Goal: Register for event/course

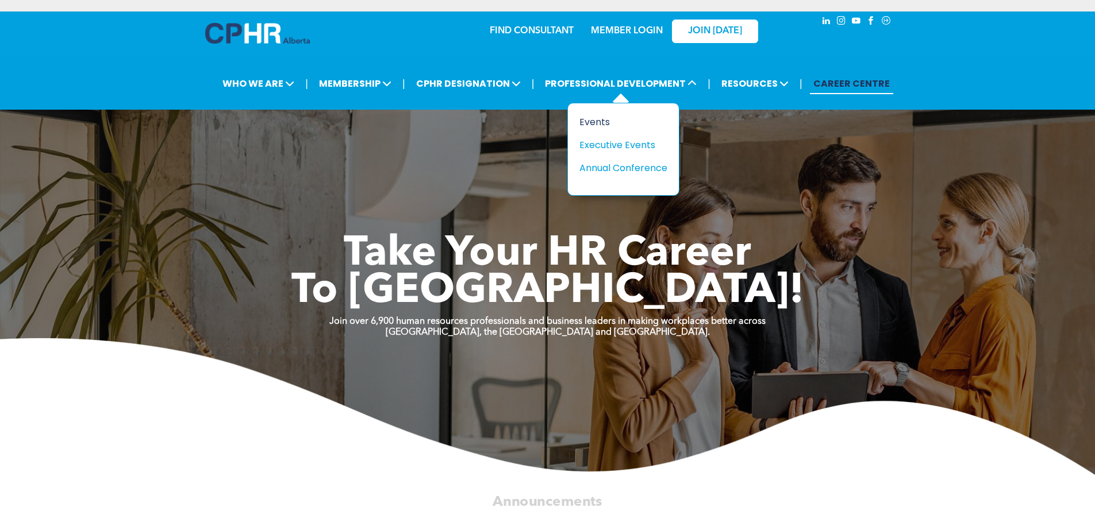
click at [603, 118] on div "Events" at bounding box center [618, 122] width 79 height 14
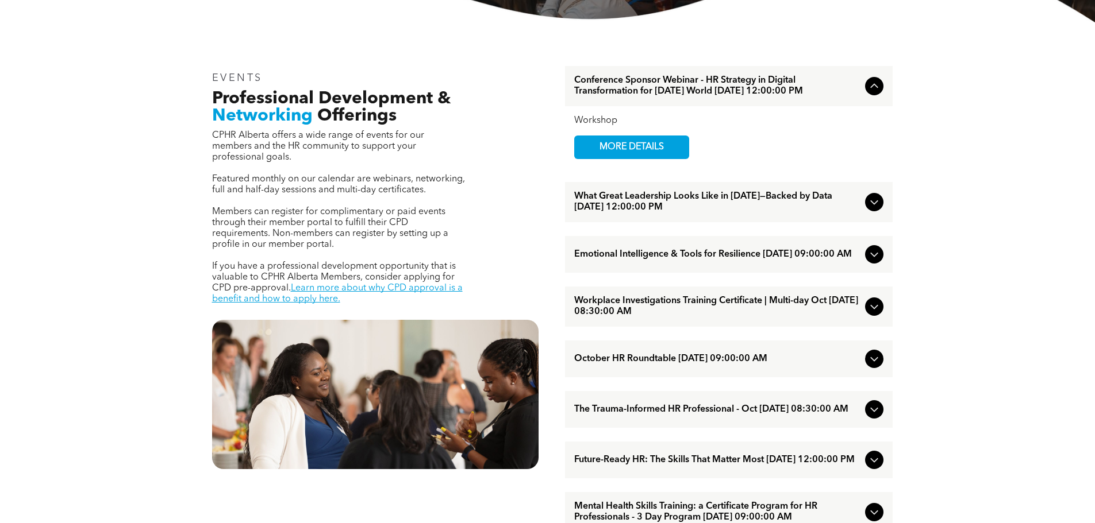
scroll to position [402, 0]
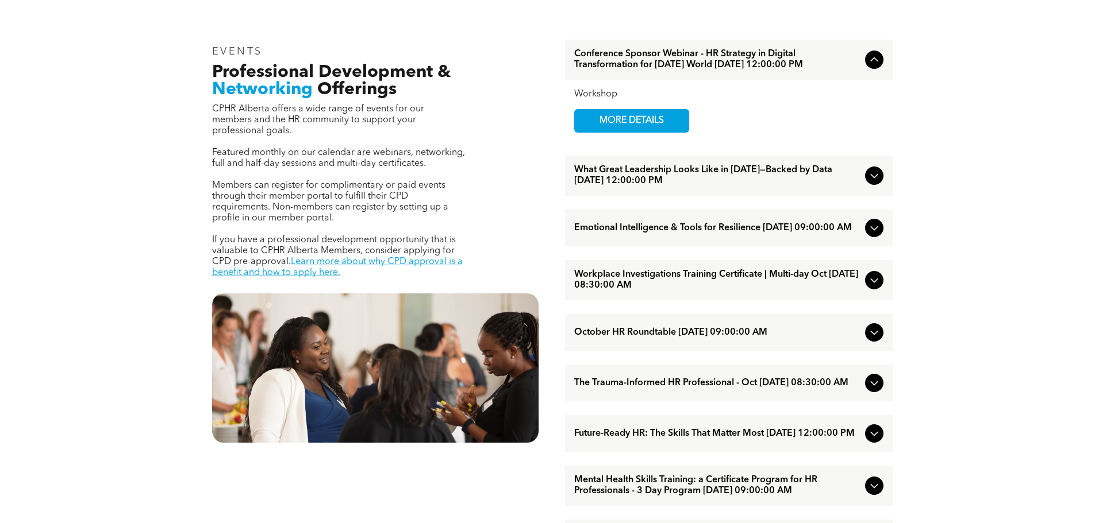
click at [879, 235] on icon at bounding box center [874, 228] width 14 height 14
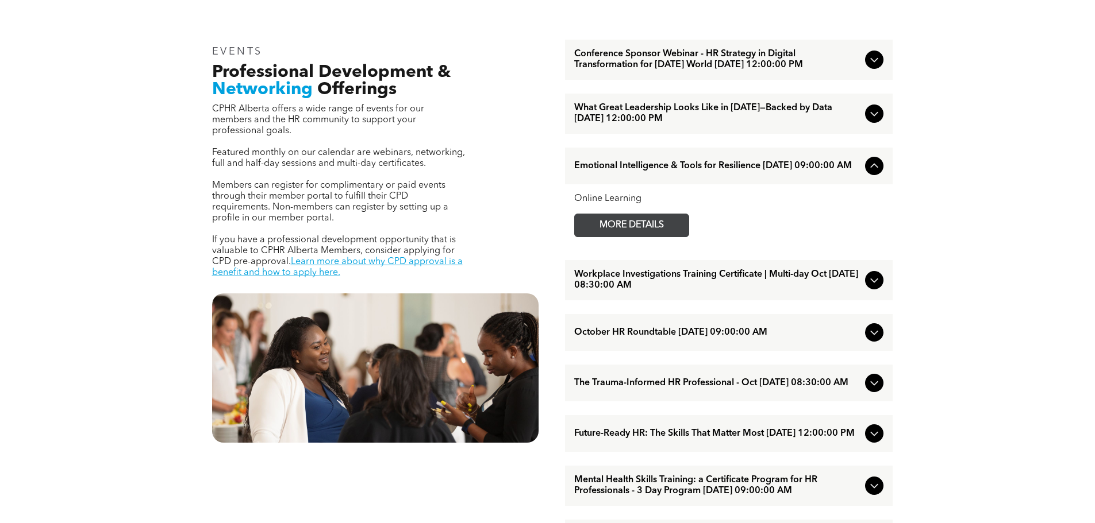
click at [646, 237] on span "MORE DETAILS" at bounding box center [631, 225] width 91 height 22
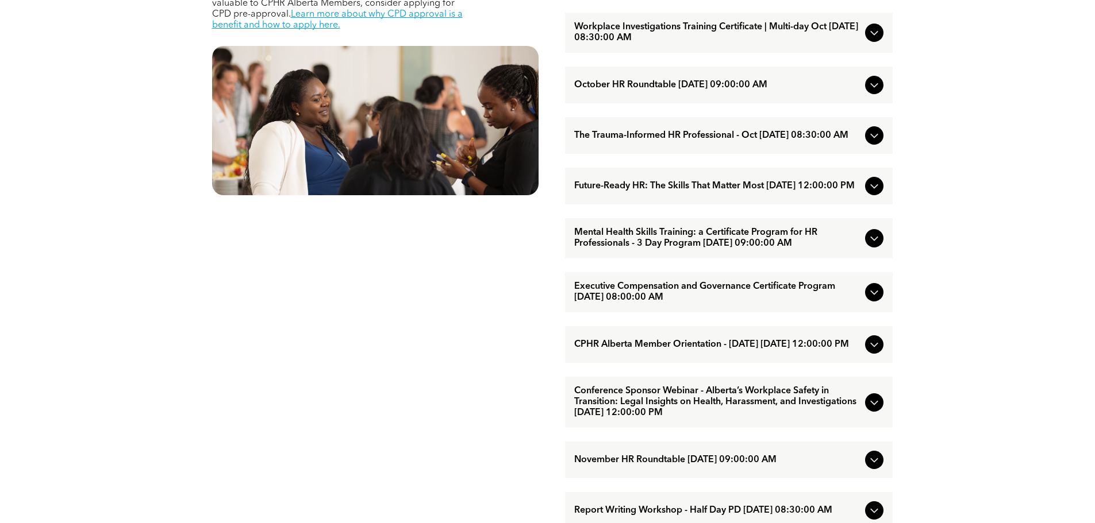
scroll to position [575, 0]
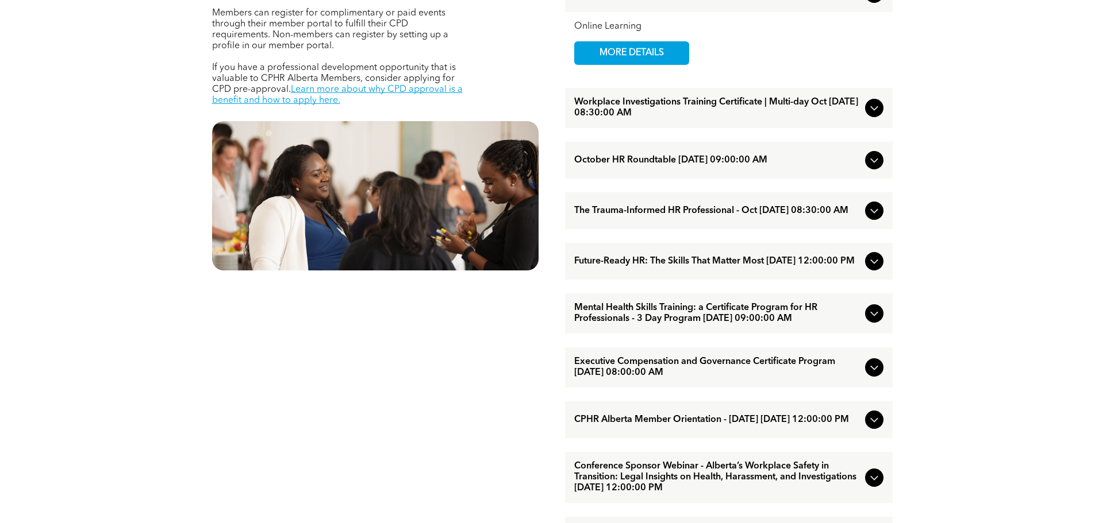
click at [673, 217] on span "The Trauma-Informed HR Professional - Oct October/15/2025 08:30:00 AM" at bounding box center [717, 211] width 286 height 11
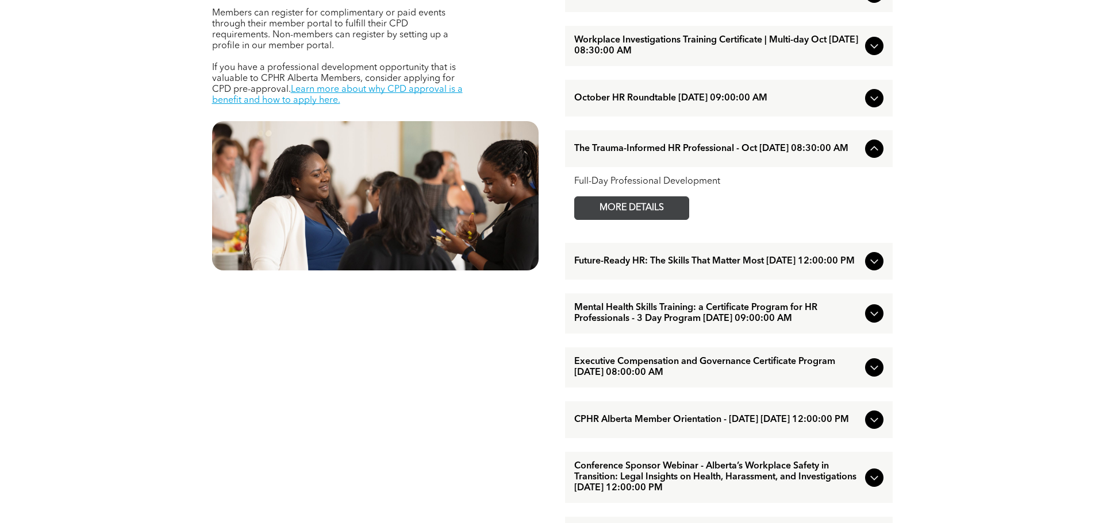
click at [673, 220] on span "MORE DETAILS" at bounding box center [631, 208] width 91 height 22
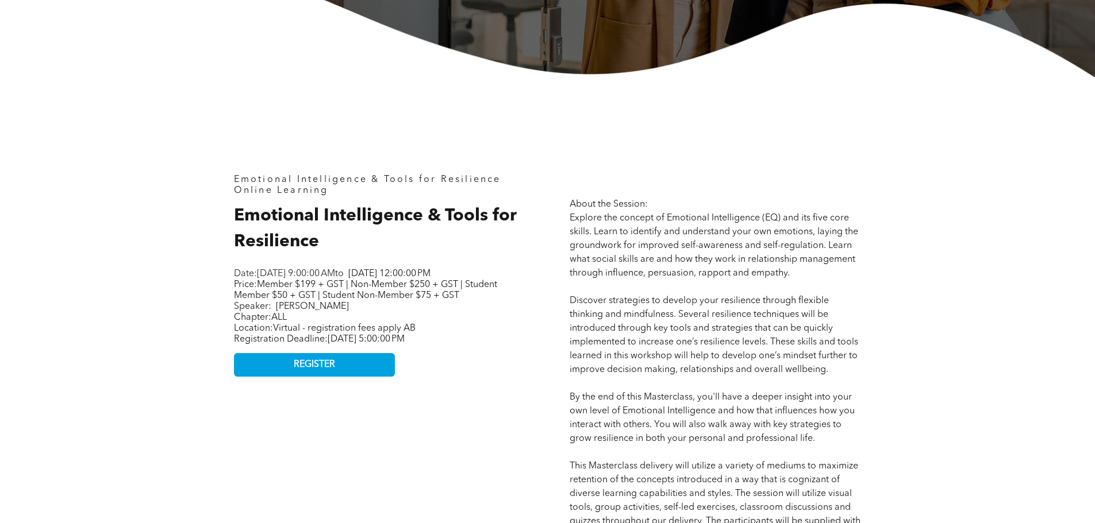
scroll to position [287, 0]
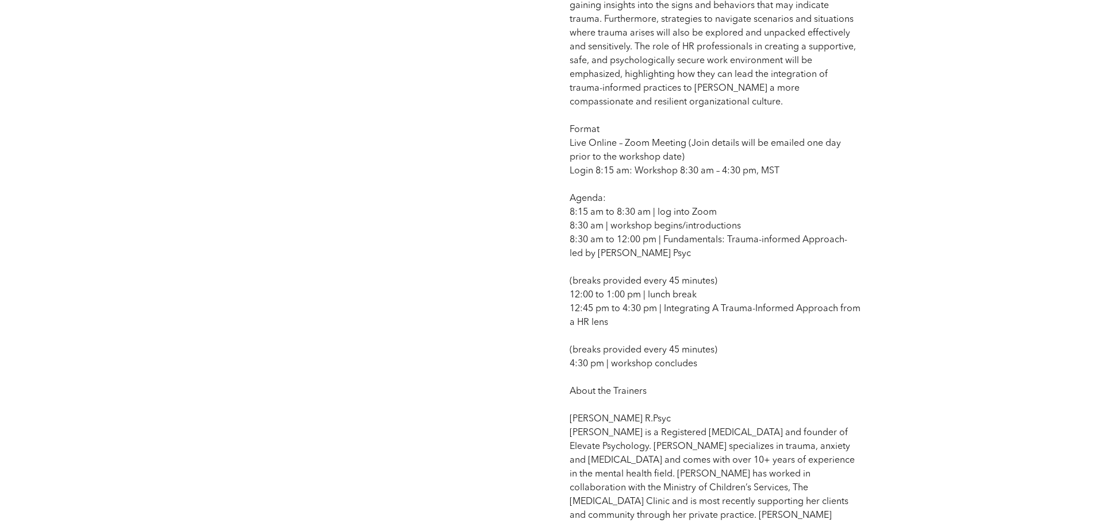
scroll to position [919, 0]
